Goal: Information Seeking & Learning: Learn about a topic

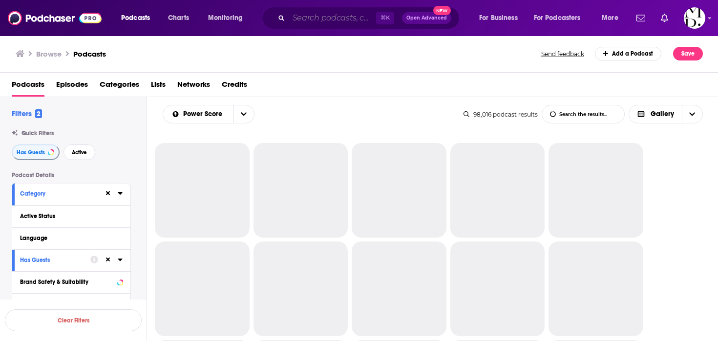
click at [339, 22] on input "Search podcasts, credits, & more..." at bounding box center [332, 18] width 87 height 16
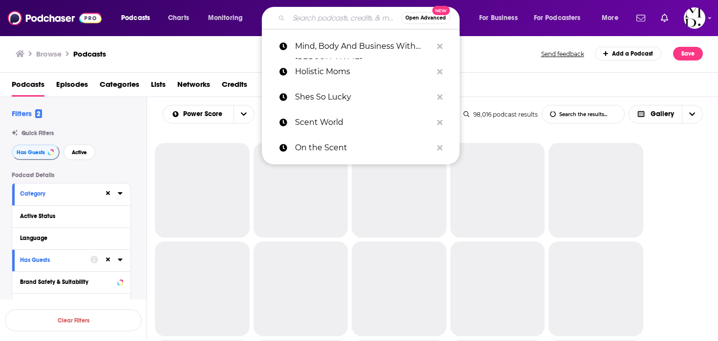
paste input "Shes So Lucky"
type input "Shes So Lucky"
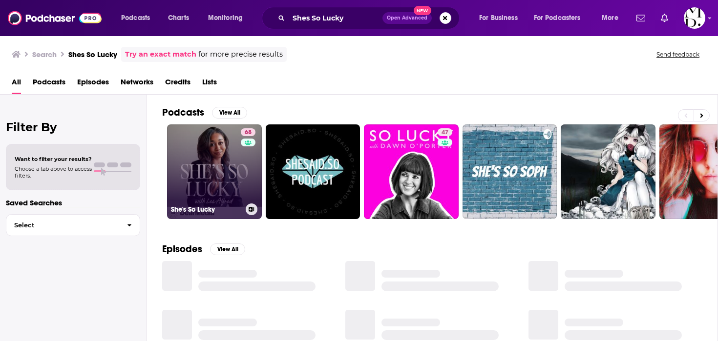
click at [217, 160] on link "68 She's So Lucky" at bounding box center [214, 172] width 95 height 95
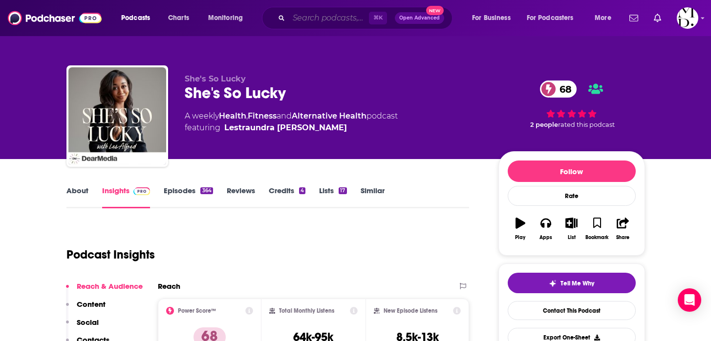
click at [348, 14] on input "Search podcasts, credits, & more..." at bounding box center [329, 18] width 80 height 16
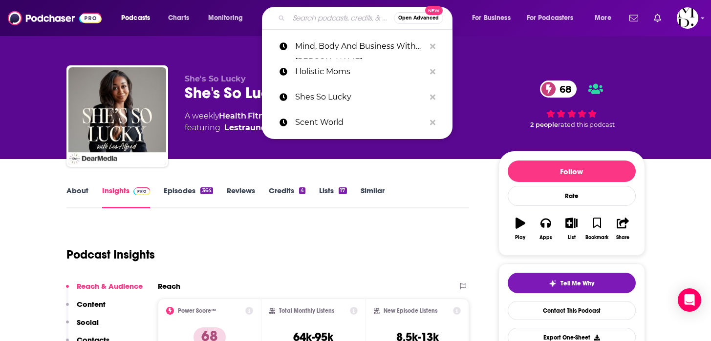
paste input "Ladies Who Launch"
type input "Ladies Who Launch"
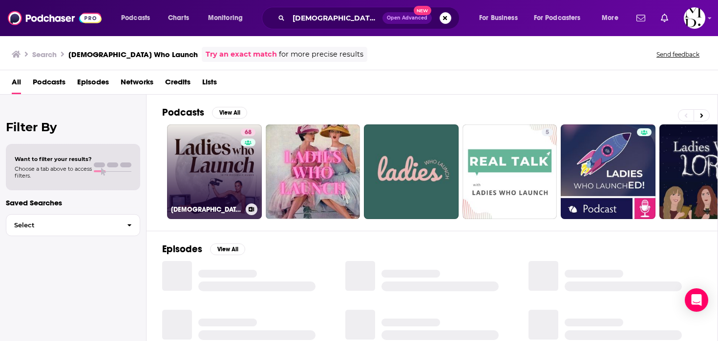
click at [211, 175] on link "68 Ladies Who Launch" at bounding box center [214, 172] width 95 height 95
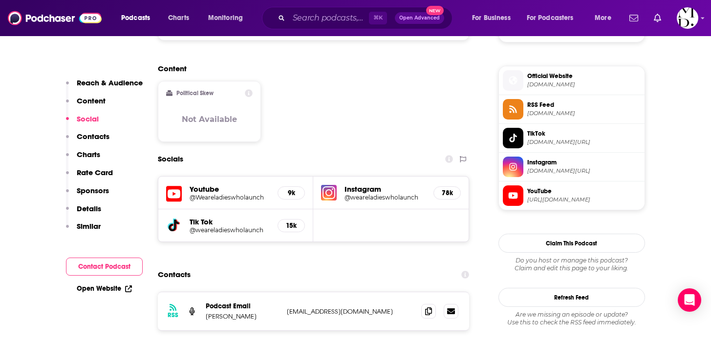
scroll to position [790, 0]
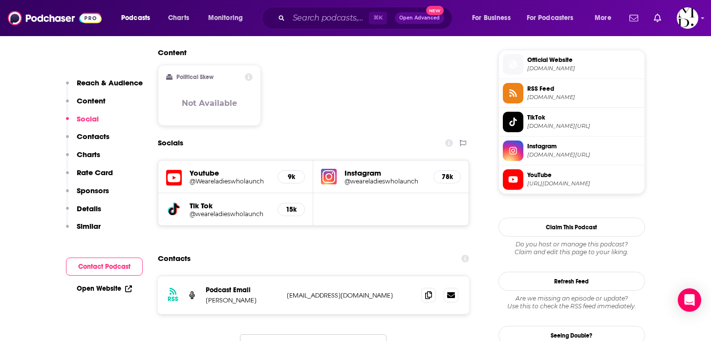
click at [373, 178] on h5 "@weareladieswholaunch" at bounding box center [384, 181] width 81 height 7
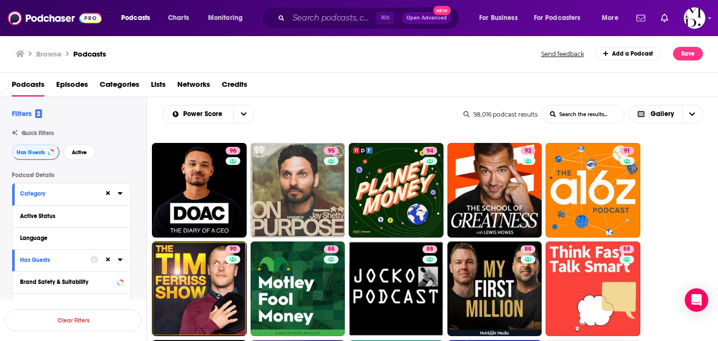
click at [410, 102] on div "Power Score List Search Input Search the results... Gallery 98,016 podcast resu…" at bounding box center [433, 114] width 572 height 34
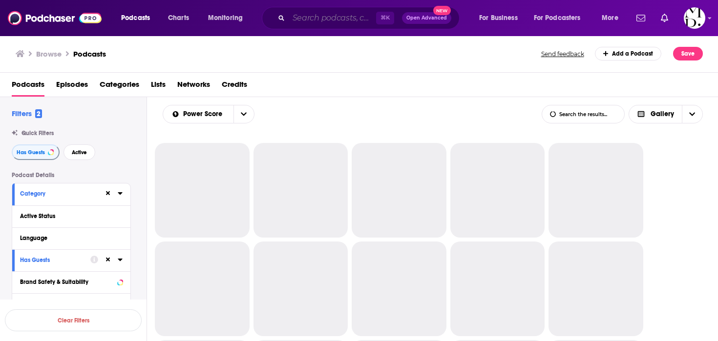
click at [327, 18] on input "Search podcasts, credits, & more..." at bounding box center [332, 18] width 87 height 16
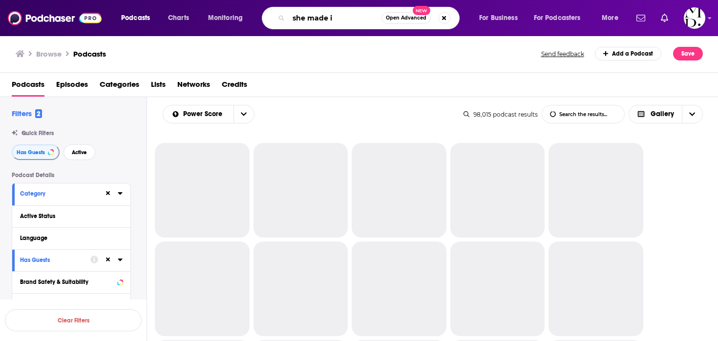
type input "she made it"
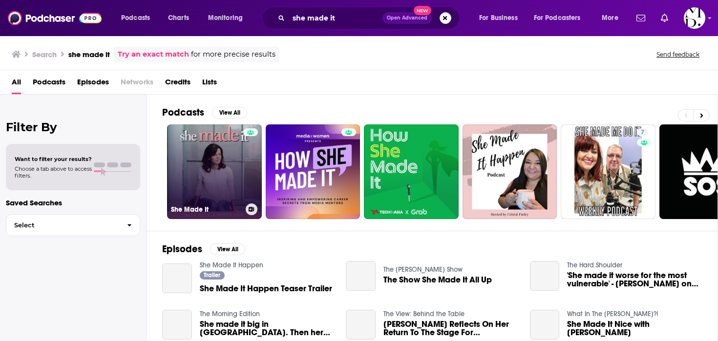
click at [237, 161] on link "She Made It" at bounding box center [214, 172] width 95 height 95
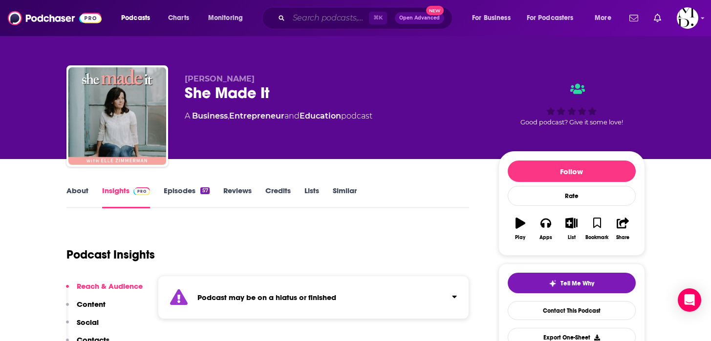
click at [345, 17] on input "Search podcasts, credits, & more..." at bounding box center [329, 18] width 80 height 16
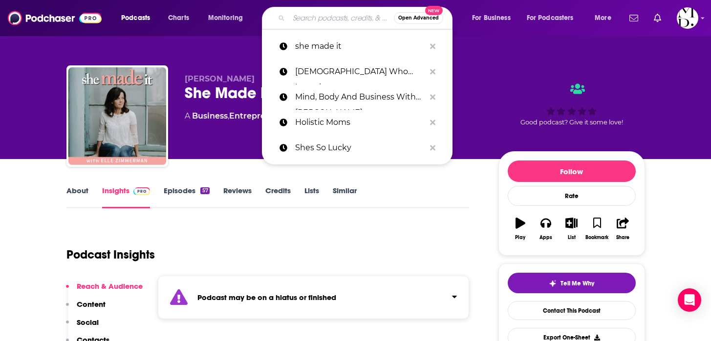
paste input "[PERSON_NAME]"
type input "[PERSON_NAME]"
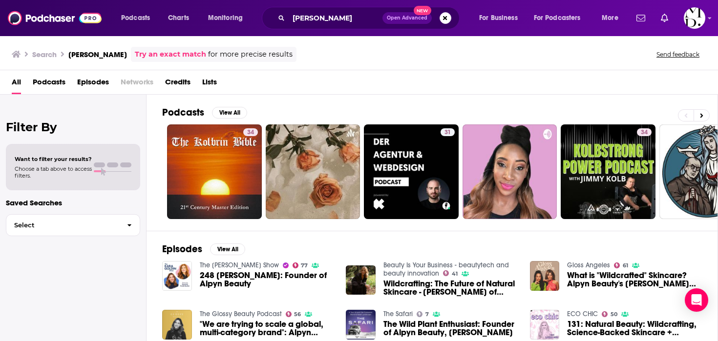
click at [353, 233] on div "Episodes View All The Kara Goldin Show 77 248 Kendra Kolb Butler: Founder of Al…" at bounding box center [433, 320] width 572 height 179
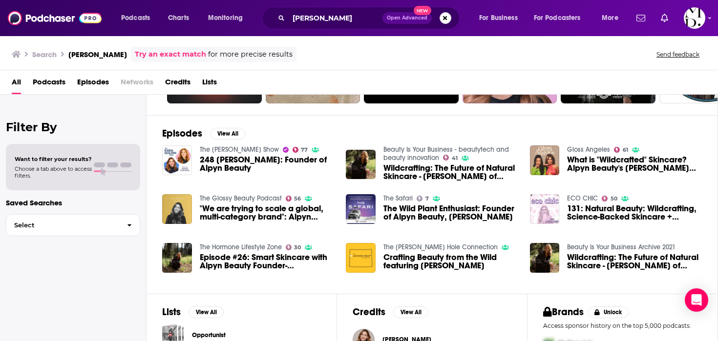
scroll to position [98, 0]
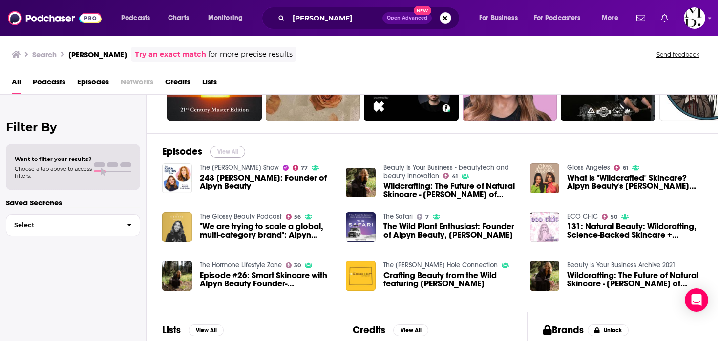
click at [238, 151] on button "View All" at bounding box center [227, 152] width 35 height 12
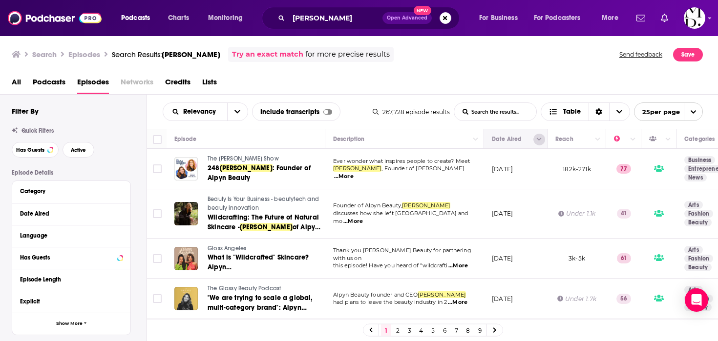
click at [535, 141] on button "Column Actions" at bounding box center [539, 140] width 12 height 12
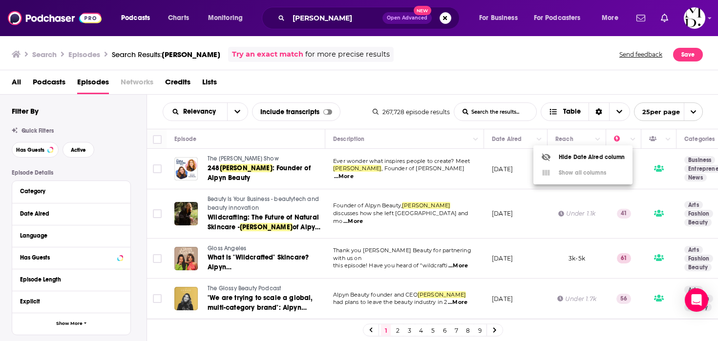
click at [540, 138] on div at bounding box center [359, 170] width 718 height 341
click at [238, 114] on icon "open menu" at bounding box center [237, 111] width 6 height 7
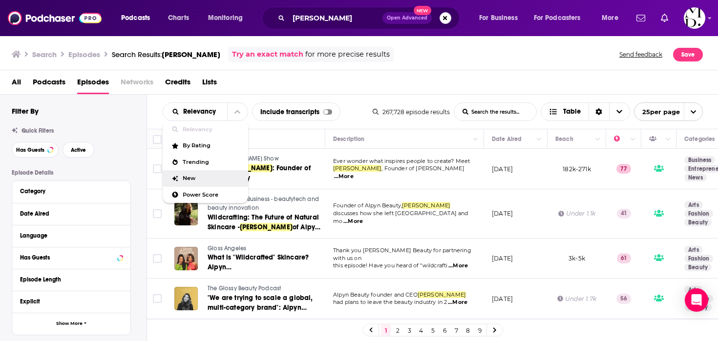
click at [199, 176] on span "New" at bounding box center [212, 178] width 58 height 5
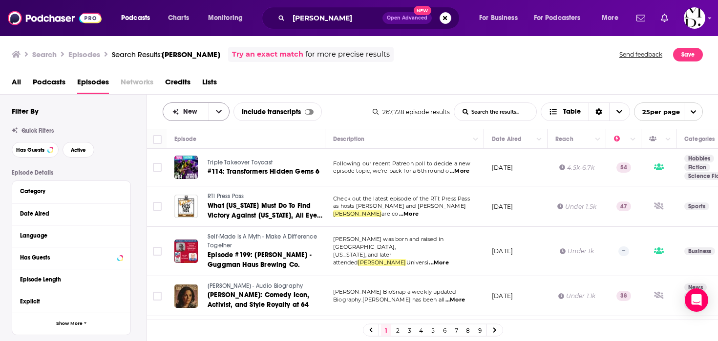
click at [211, 113] on button "open menu" at bounding box center [219, 112] width 21 height 18
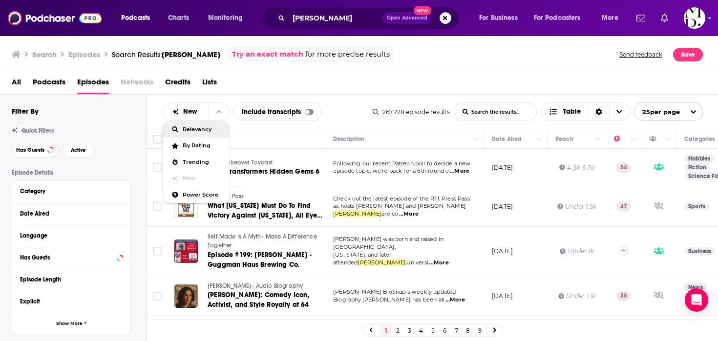
click at [195, 131] on span "Relevancy" at bounding box center [202, 129] width 39 height 5
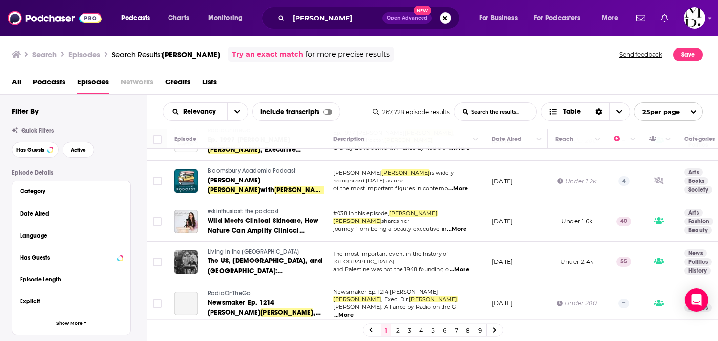
scroll to position [862, 0]
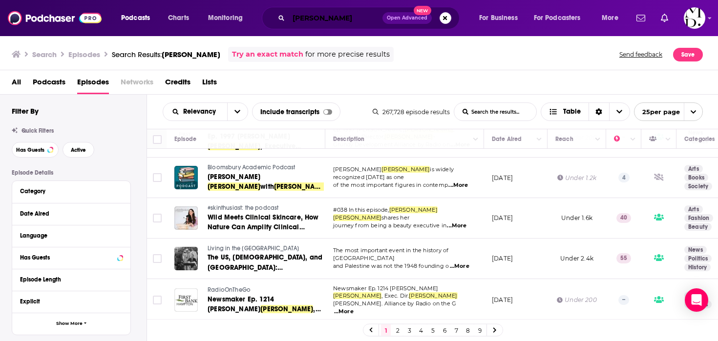
click at [340, 14] on input "Kendra Kolb Butler" at bounding box center [336, 18] width 94 height 16
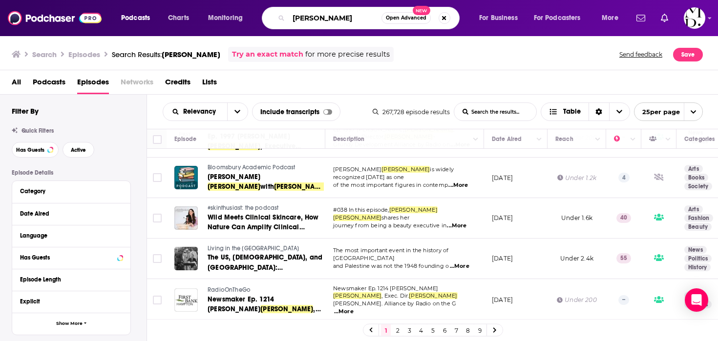
click at [340, 14] on input "Kendra Kolb Butler" at bounding box center [335, 18] width 93 height 16
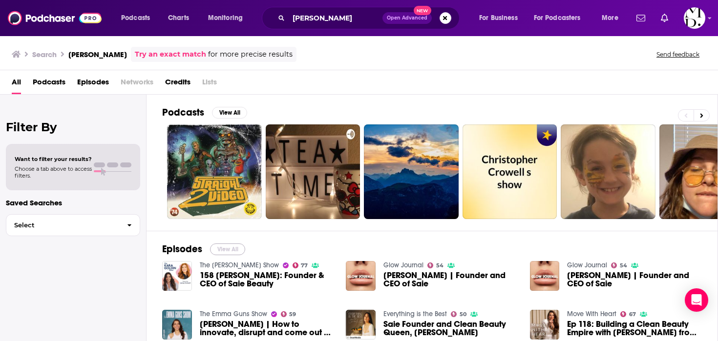
click at [224, 254] on button "View All" at bounding box center [227, 250] width 35 height 12
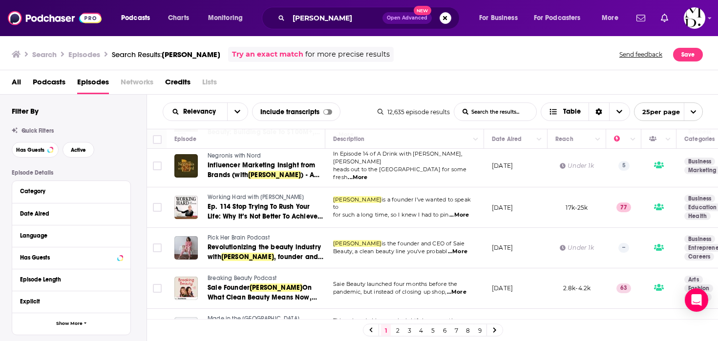
scroll to position [847, 0]
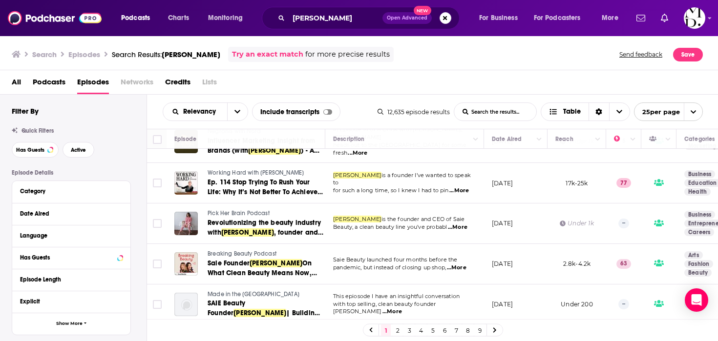
click at [401, 329] on link "2" at bounding box center [398, 331] width 10 height 12
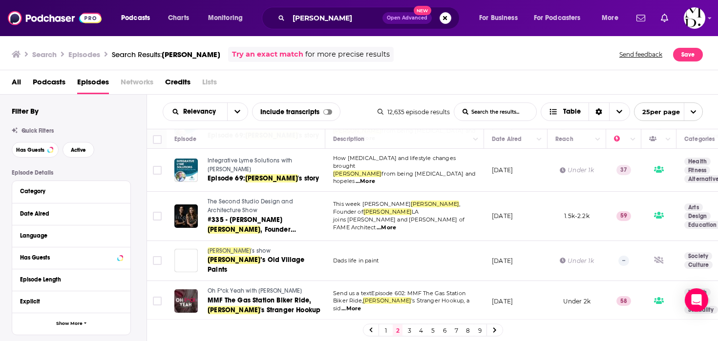
scroll to position [525, 0]
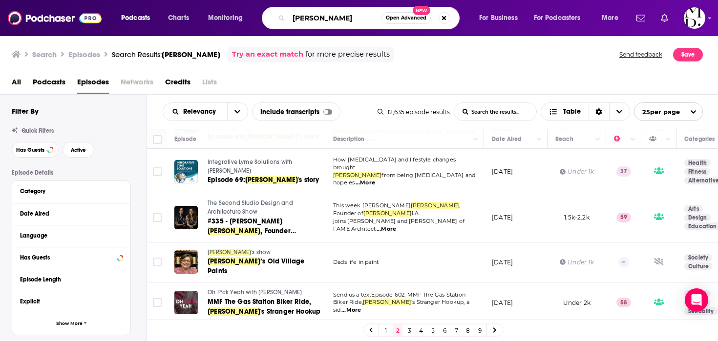
click at [364, 21] on input "Laney Crowell" at bounding box center [335, 18] width 93 height 16
paste input "[PERSON_NAME]"
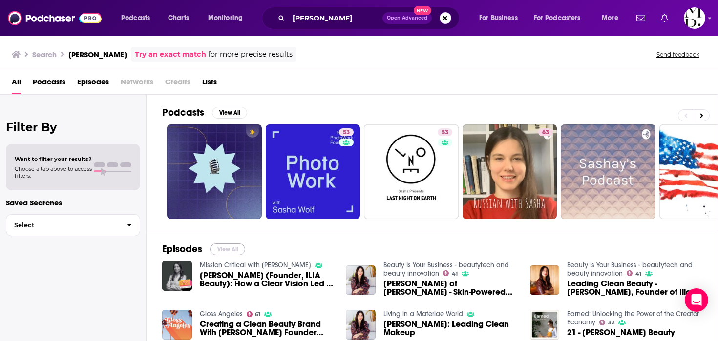
click at [231, 245] on button "View All" at bounding box center [227, 250] width 35 height 12
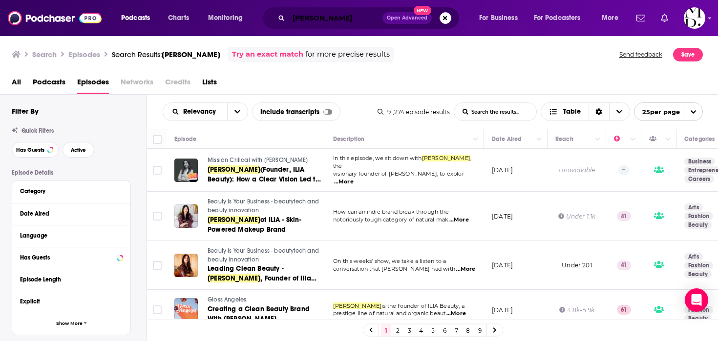
click at [357, 21] on input "[PERSON_NAME]" at bounding box center [336, 18] width 94 height 16
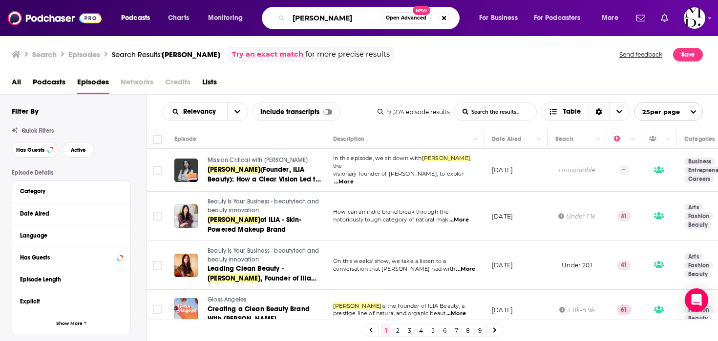
click at [357, 21] on input "[PERSON_NAME]" at bounding box center [335, 18] width 93 height 16
paste input "[PERSON_NAME]"
type input "[PERSON_NAME]"
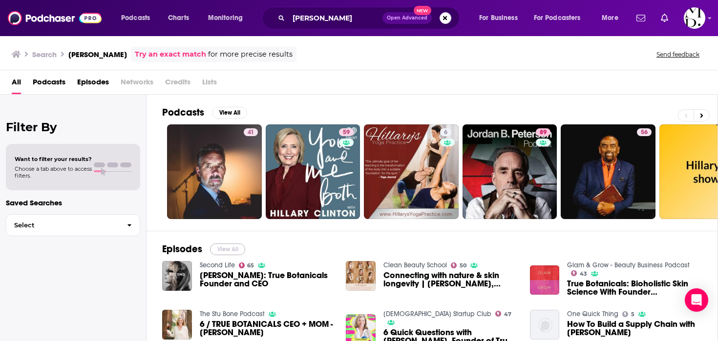
click at [226, 251] on button "View All" at bounding box center [227, 250] width 35 height 12
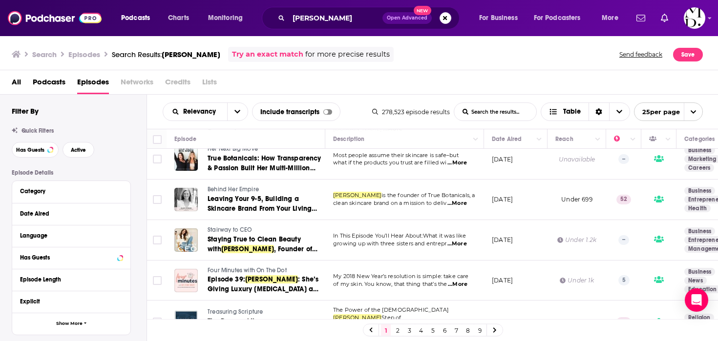
scroll to position [862, 0]
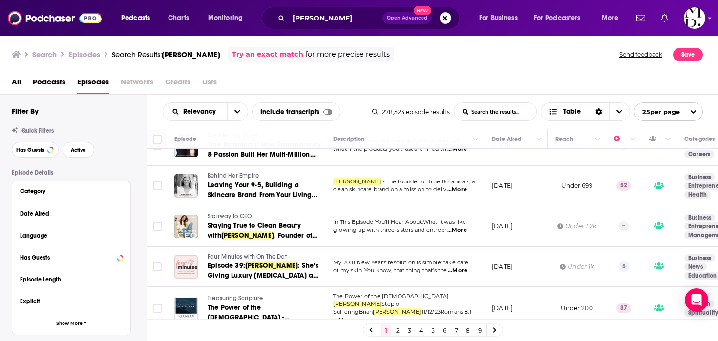
click at [708, 300] on section "Religion Spirituality" at bounding box center [703, 308] width 38 height 17
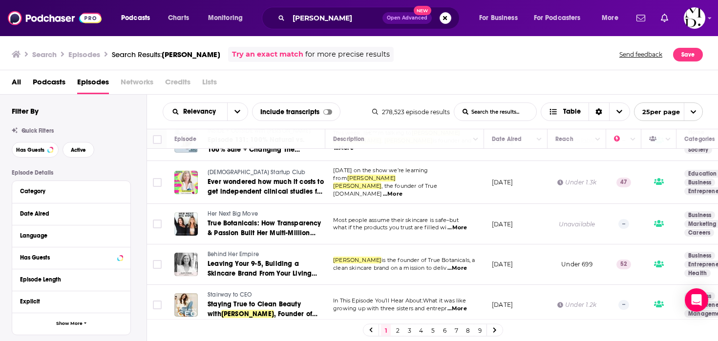
scroll to position [787, 0]
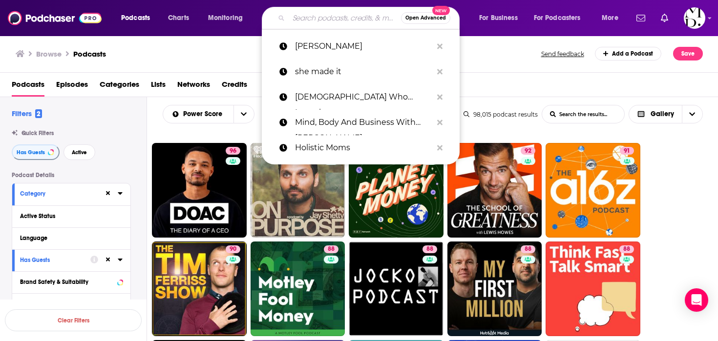
click at [303, 12] on input "Search podcasts, credits, & more..." at bounding box center [345, 18] width 112 height 16
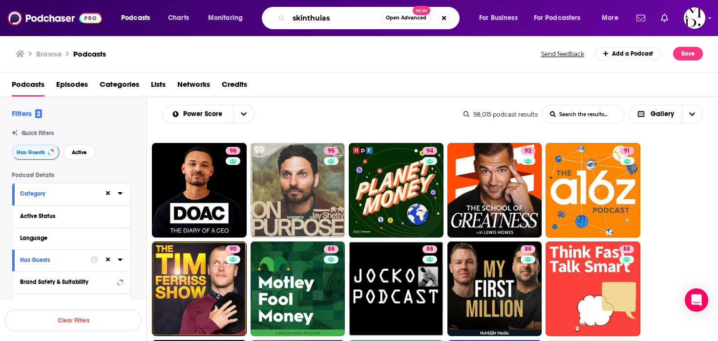
type input "skinthuiast"
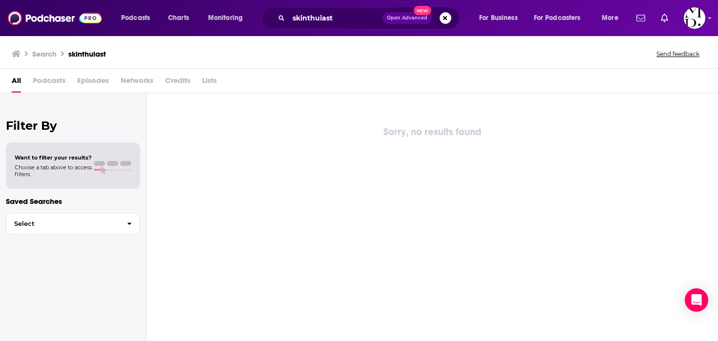
click at [326, 10] on div "skinthuiast Open Advanced New" at bounding box center [361, 18] width 198 height 22
click at [326, 20] on input "skinthuiast" at bounding box center [336, 18] width 94 height 16
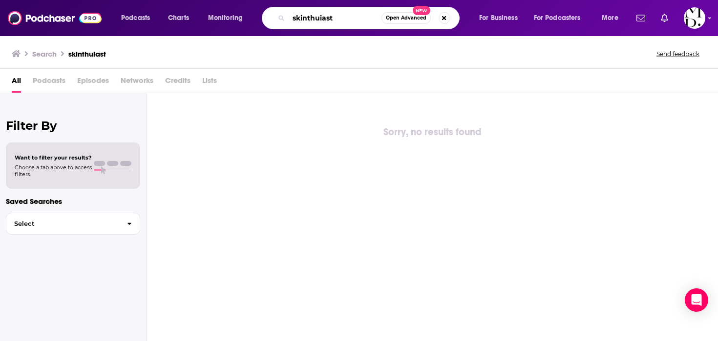
click at [326, 20] on input "skinthuiast" at bounding box center [335, 18] width 93 height 16
paste input "#skinthusiast: the podc"
type input "#skinthusiast: the podcast"
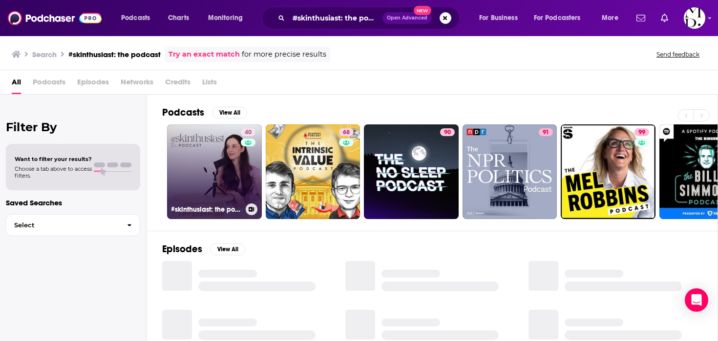
click at [215, 167] on link "40 #skinthusiast: the podcast" at bounding box center [214, 172] width 95 height 95
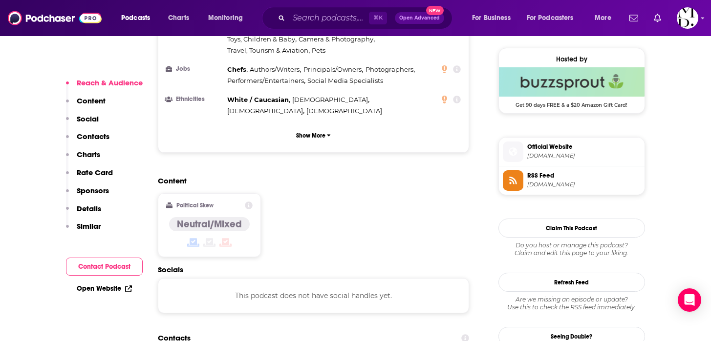
scroll to position [776, 0]
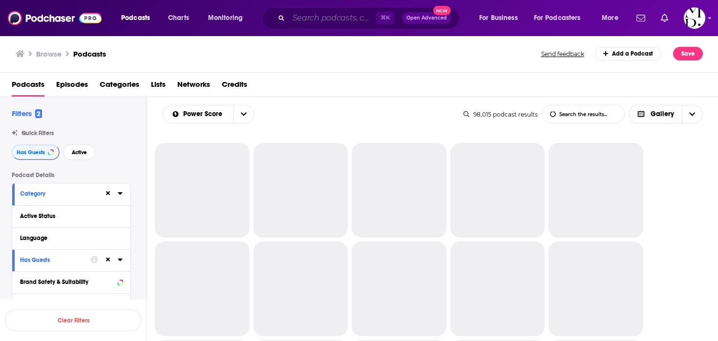
click at [308, 15] on input "Search podcasts, credits, & more..." at bounding box center [332, 18] width 87 height 16
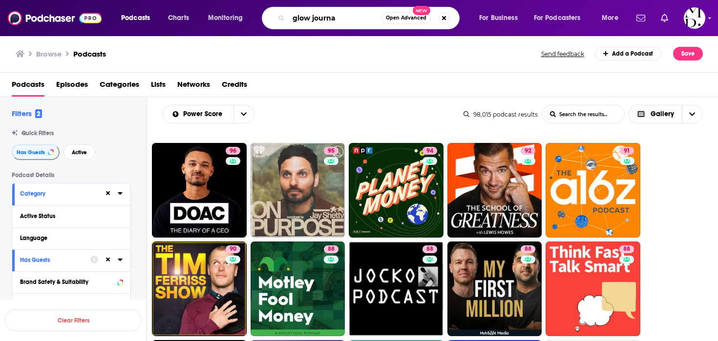
type input "glow journal"
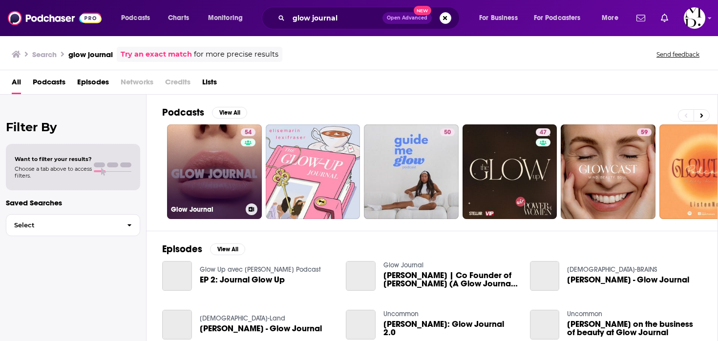
click at [208, 158] on link "54 Glow Journal" at bounding box center [214, 172] width 95 height 95
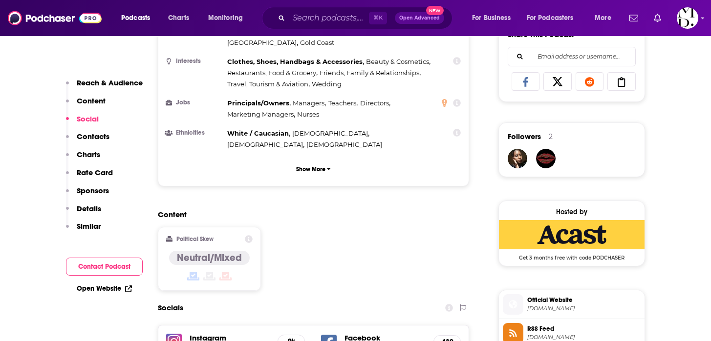
scroll to position [764, 0]
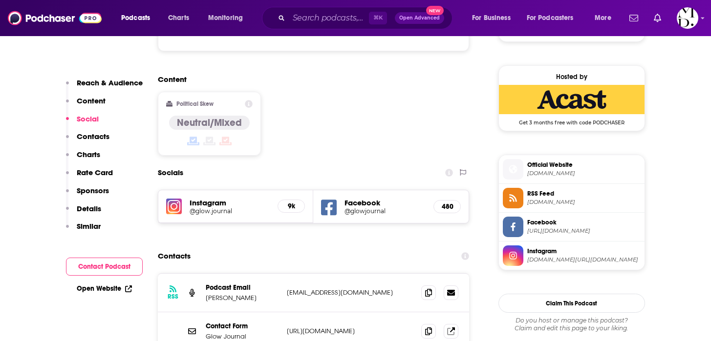
click at [244, 208] on h5 "@glow.journal" at bounding box center [230, 211] width 81 height 7
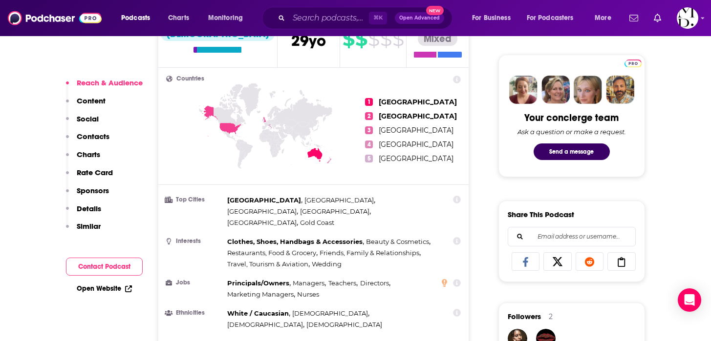
scroll to position [424, 0]
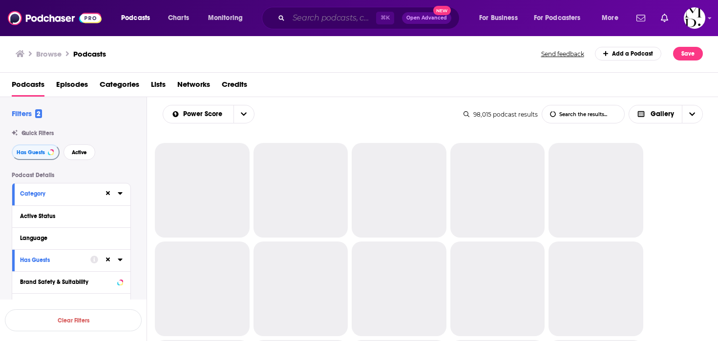
click at [322, 18] on input "Search podcasts, credits, & more..." at bounding box center [332, 18] width 87 height 16
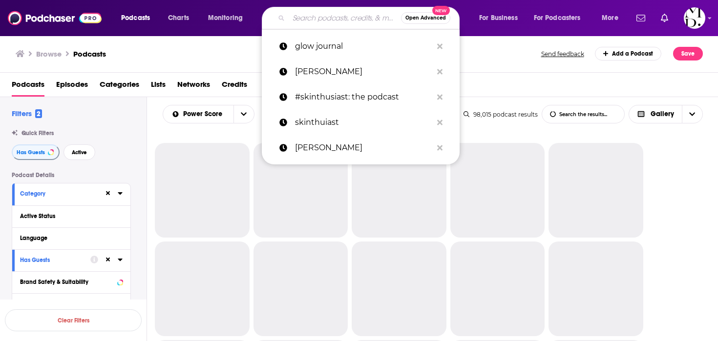
paste input "The Emma Guns Show"
type input "The Emma Guns Show"
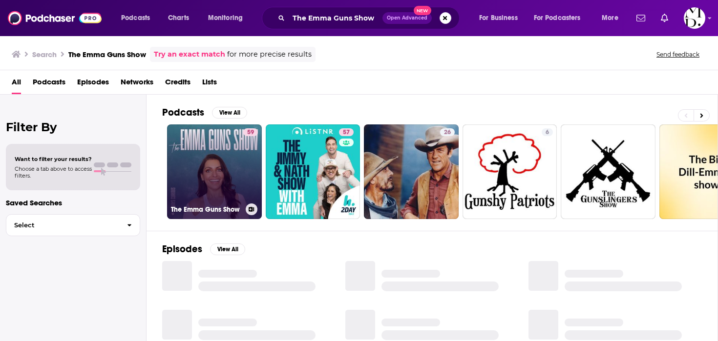
click at [194, 159] on link "59 The Emma Guns Show" at bounding box center [214, 172] width 95 height 95
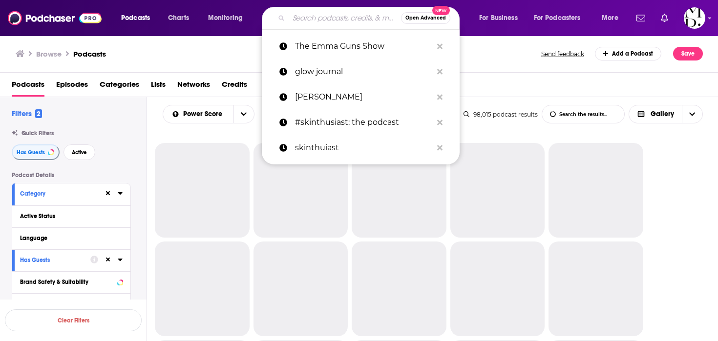
click at [306, 24] on input "Search podcasts, credits, & more..." at bounding box center [345, 18] width 112 height 16
paste input "Everything is the Best"
type input "Everything is the Best"
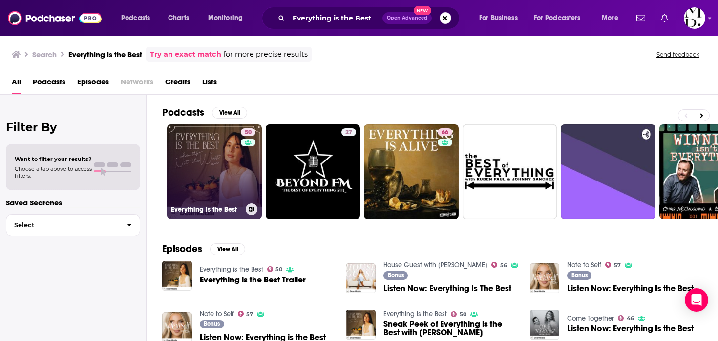
click at [189, 166] on link "50 Everything is the Best" at bounding box center [214, 172] width 95 height 95
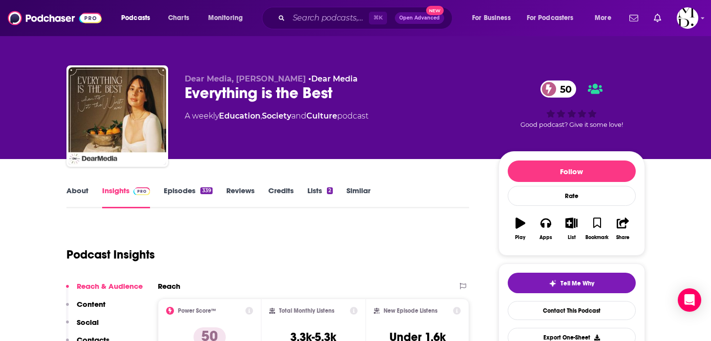
click at [323, 234] on div "Podcast Insights" at bounding box center [263, 249] width 395 height 50
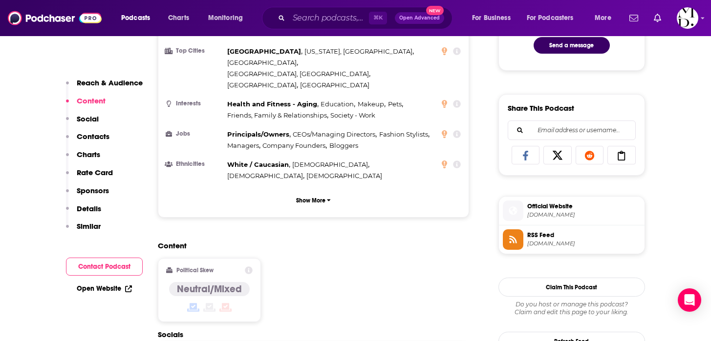
scroll to position [731, 0]
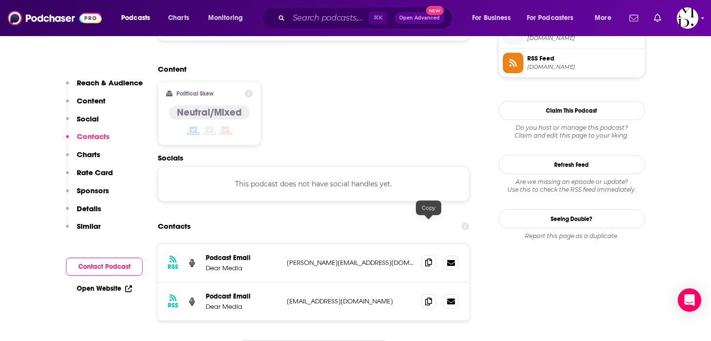
click at [430, 259] on icon at bounding box center [428, 263] width 7 height 8
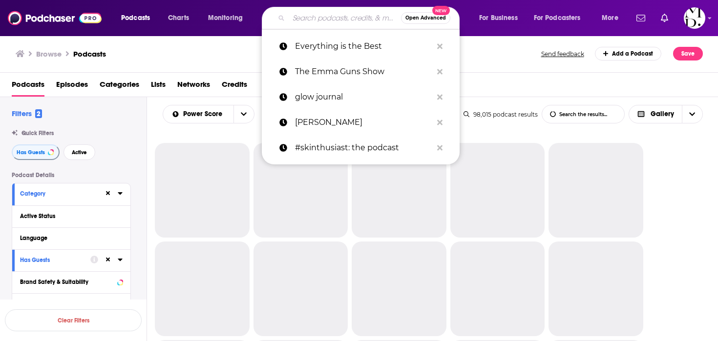
click at [342, 22] on input "Search podcasts, credits, & more..." at bounding box center [345, 18] width 112 height 16
paste input "The Dream Bigger Podcast"
type input "The Dream Bigger Podcast"
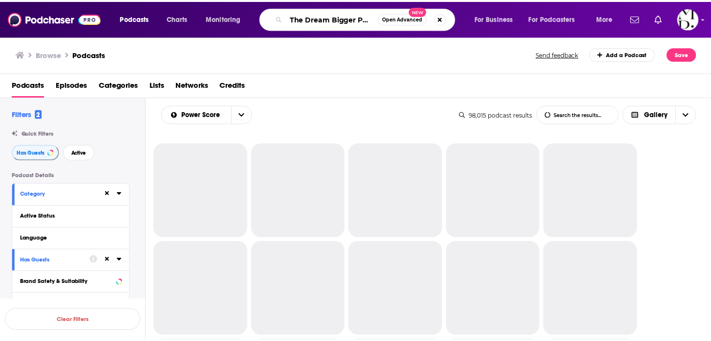
scroll to position [0, 12]
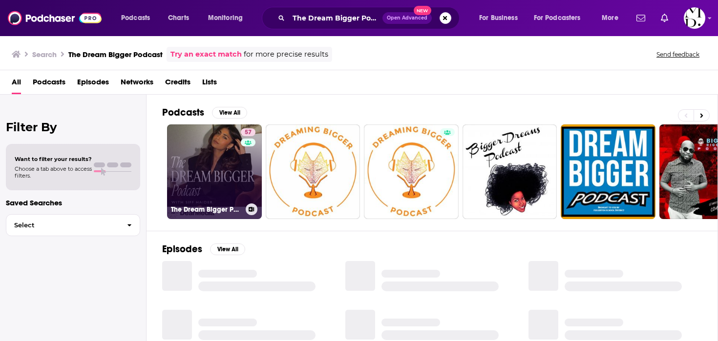
click at [222, 177] on link "57 The Dream Bigger Podcast" at bounding box center [214, 172] width 95 height 95
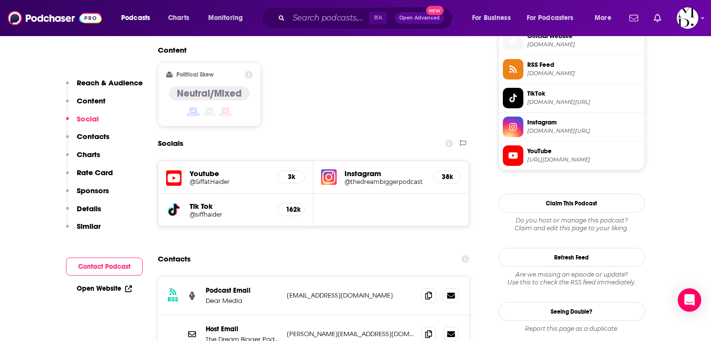
scroll to position [828, 0]
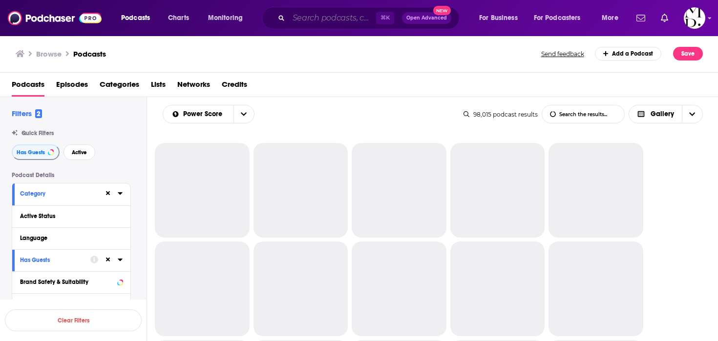
click at [296, 23] on input "Search podcasts, credits, & more..." at bounding box center [332, 18] width 87 height 16
paste input "Mission Critical with [PERSON_NAME]"
type input "Mission Critical with [PERSON_NAME]"
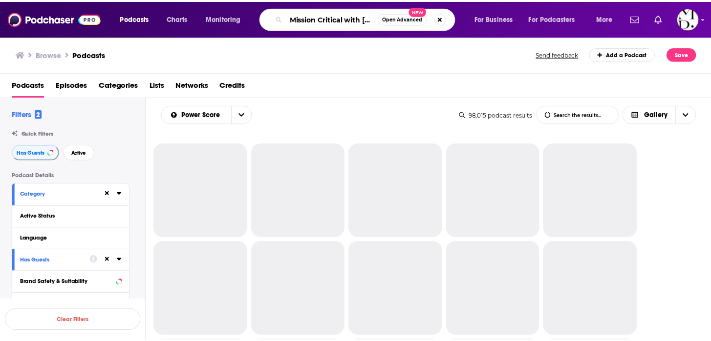
scroll to position [0, 38]
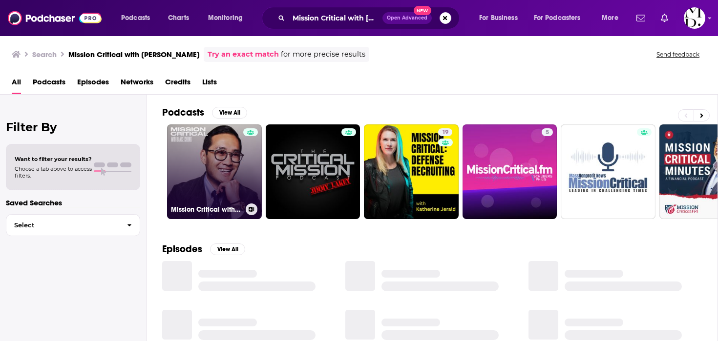
click at [202, 195] on link "Mission Critical with [PERSON_NAME]" at bounding box center [214, 172] width 95 height 95
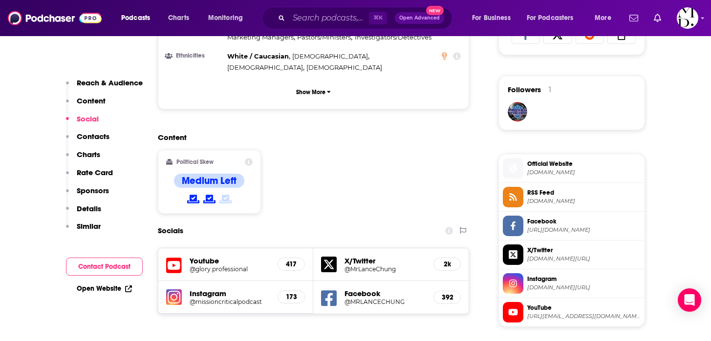
scroll to position [777, 0]
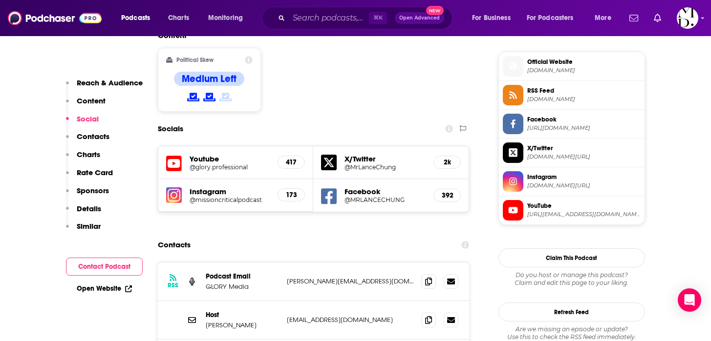
click at [254, 196] on h5 "@missioncriticalpodcast" at bounding box center [230, 199] width 81 height 7
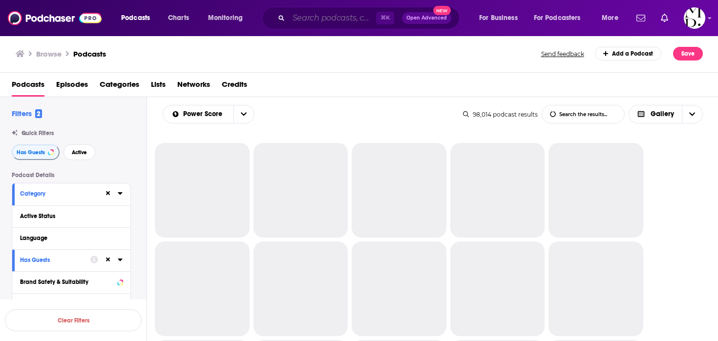
click at [304, 13] on input "Search podcasts, credits, & more..." at bounding box center [332, 18] width 87 height 16
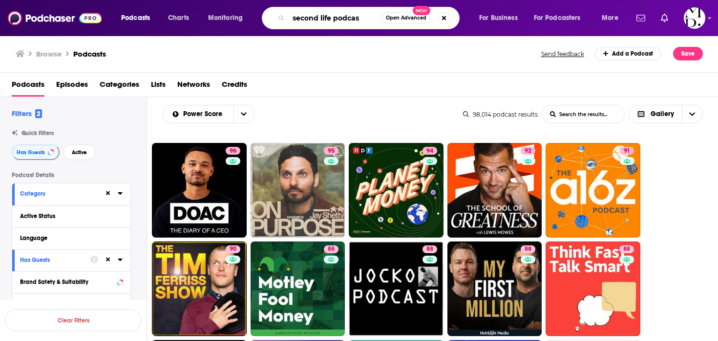
type input "second life podcast"
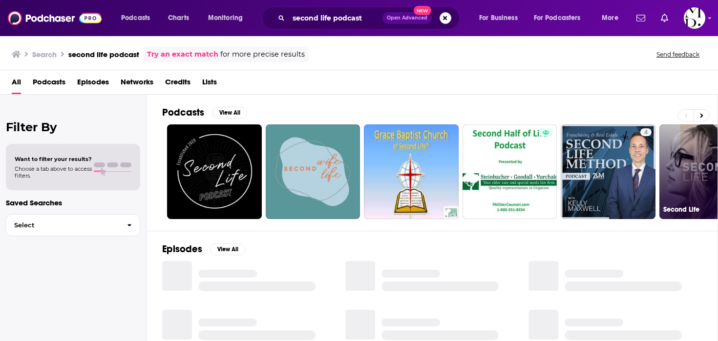
click at [669, 193] on link "65 Second Life" at bounding box center [706, 172] width 95 height 95
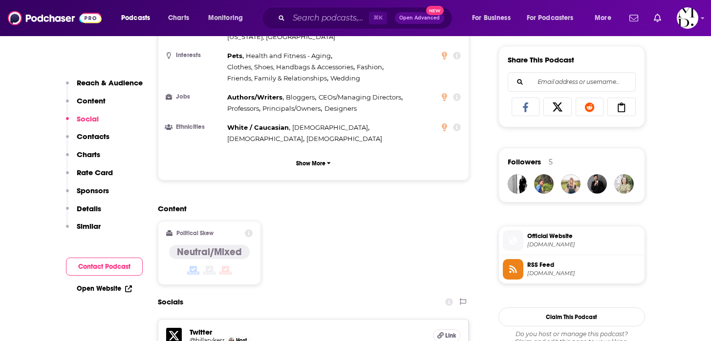
scroll to position [782, 0]
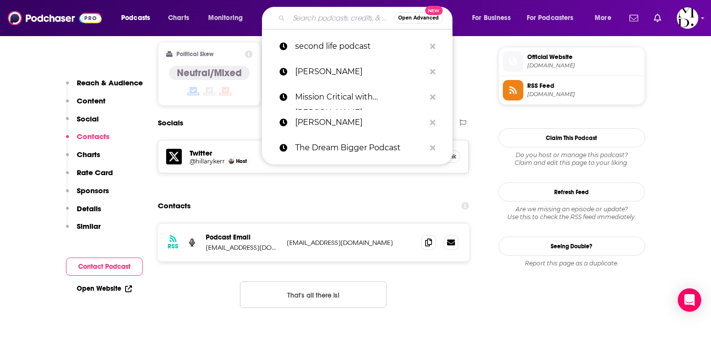
click at [308, 13] on input "Search podcasts, credits, & more..." at bounding box center [341, 18] width 105 height 16
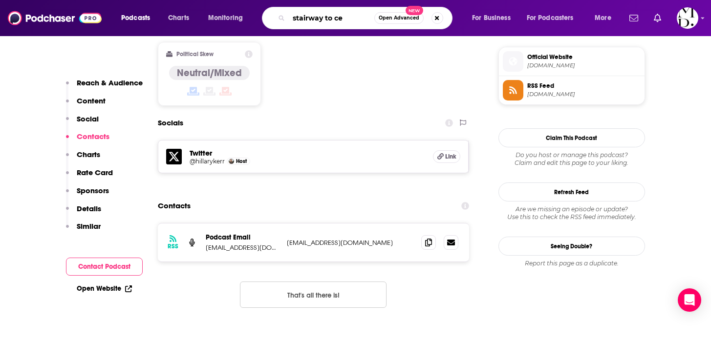
type input "stairway to ceo"
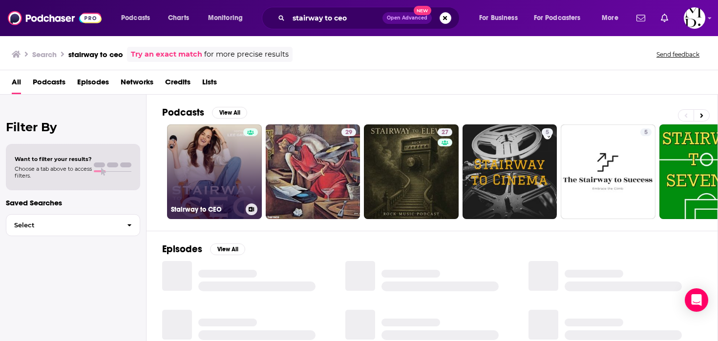
click at [256, 156] on div at bounding box center [250, 165] width 15 height 75
